Goal: Information Seeking & Learning: Learn about a topic

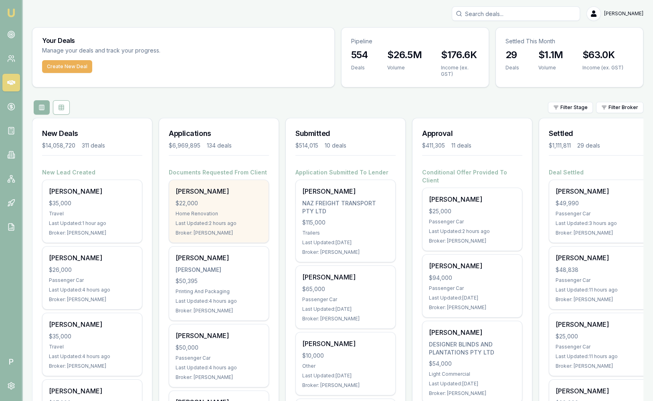
drag, startPoint x: 0, startPoint y: 0, endPoint x: 182, endPoint y: 235, distance: 296.9
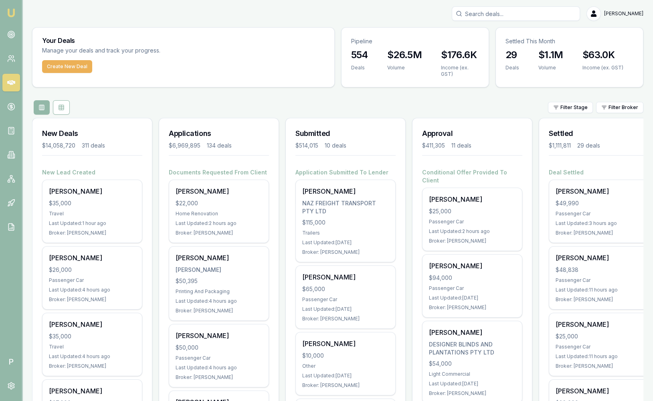
click at [362, 102] on div "Filter Stage Filter Broker" at bounding box center [338, 107] width 612 height 14
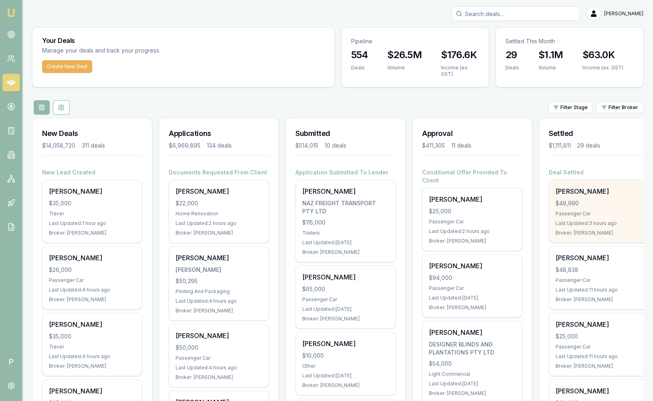
click at [582, 198] on div "[PERSON_NAME] $49,990 Passenger Car Last Updated: 3 hours ago Broker: [PERSON_N…" at bounding box center [598, 211] width 99 height 63
